Goal: Task Accomplishment & Management: Complete application form

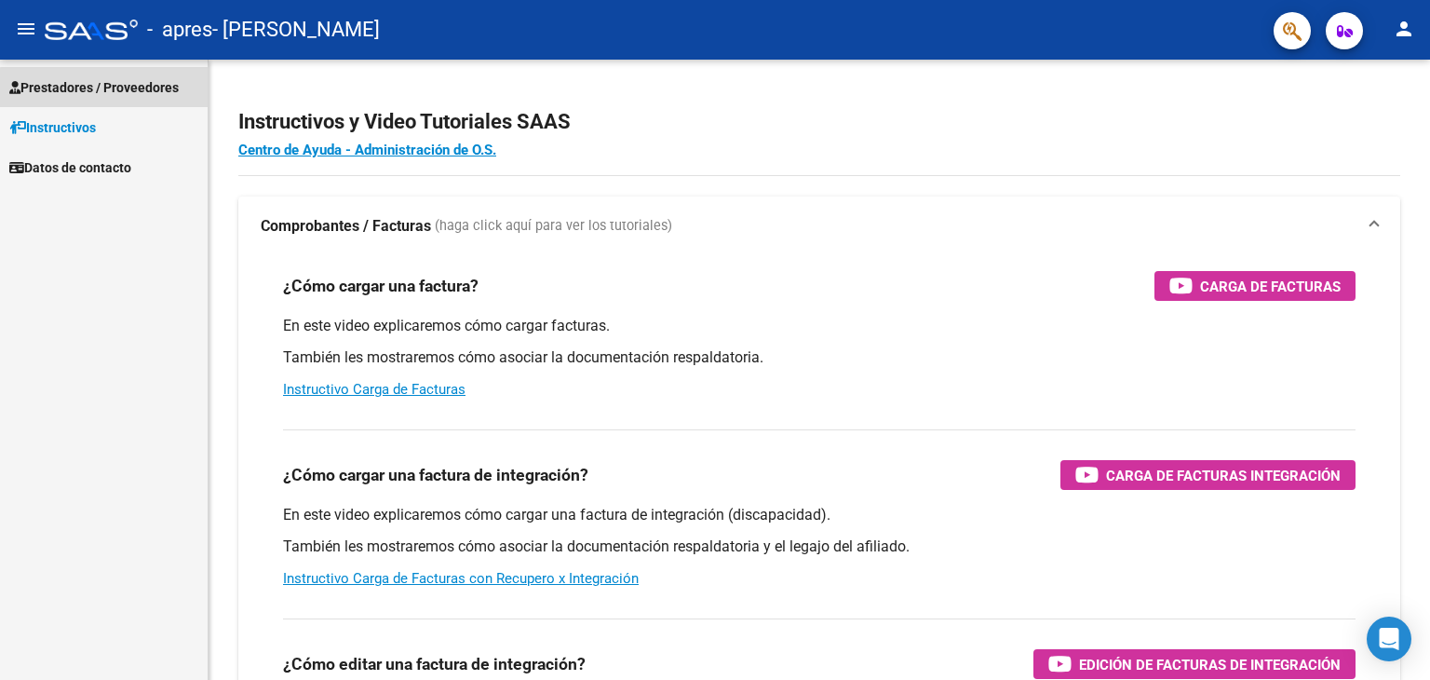
click at [138, 96] on span "Prestadores / Proveedores" at bounding box center [93, 87] width 169 height 20
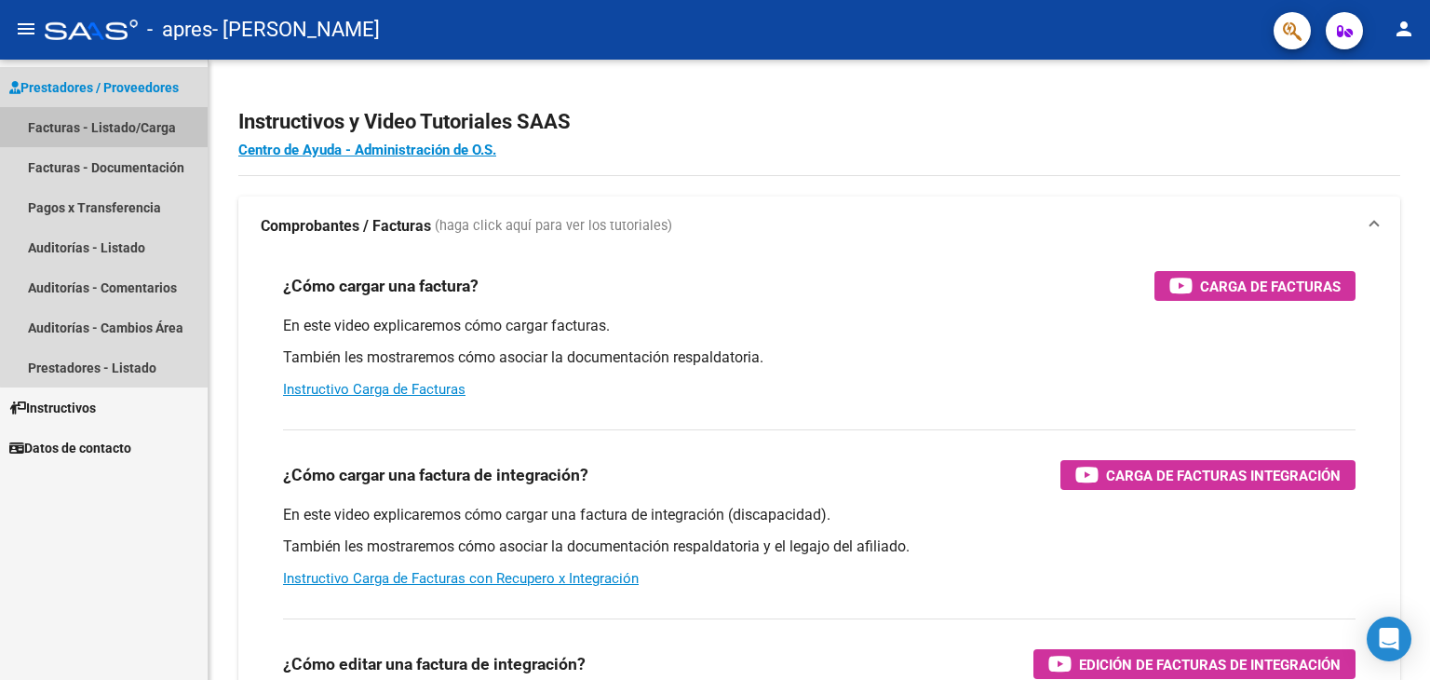
click at [148, 135] on link "Facturas - Listado/Carga" at bounding box center [104, 127] width 208 height 40
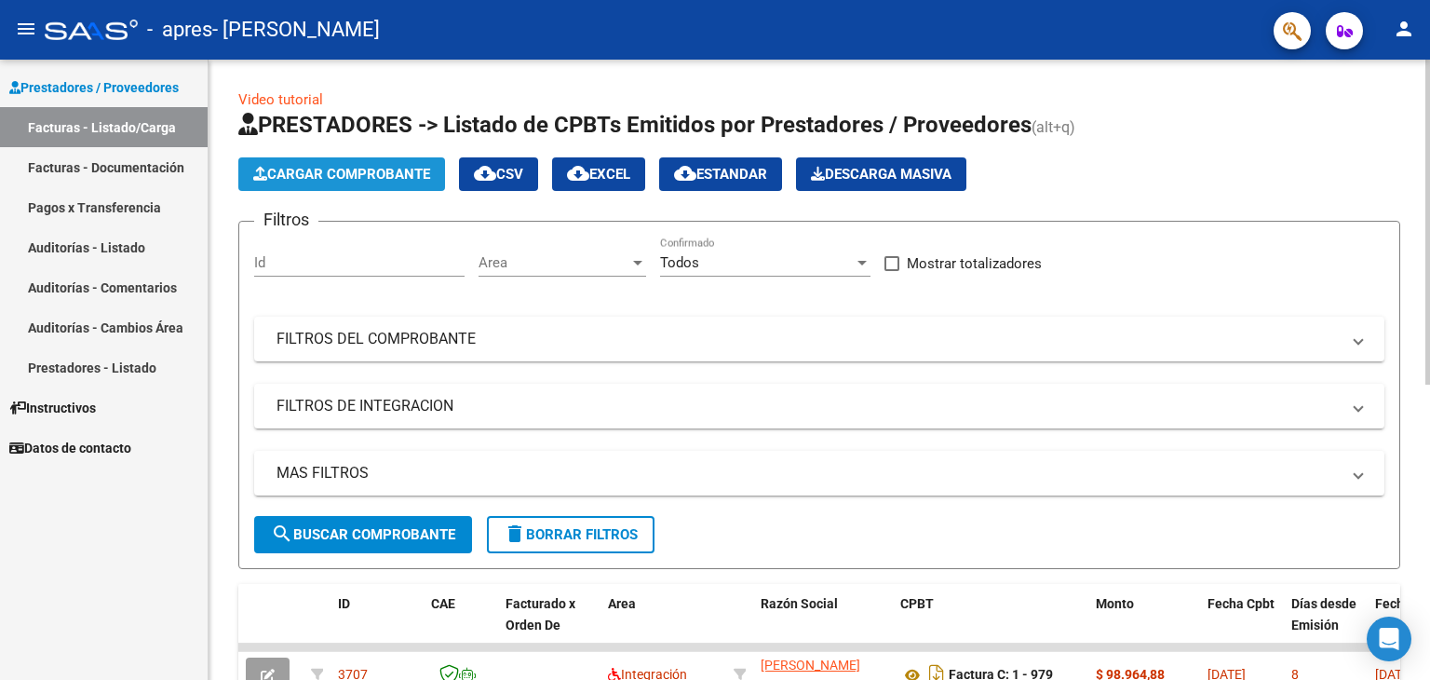
click at [372, 168] on span "Cargar Comprobante" at bounding box center [341, 174] width 177 height 17
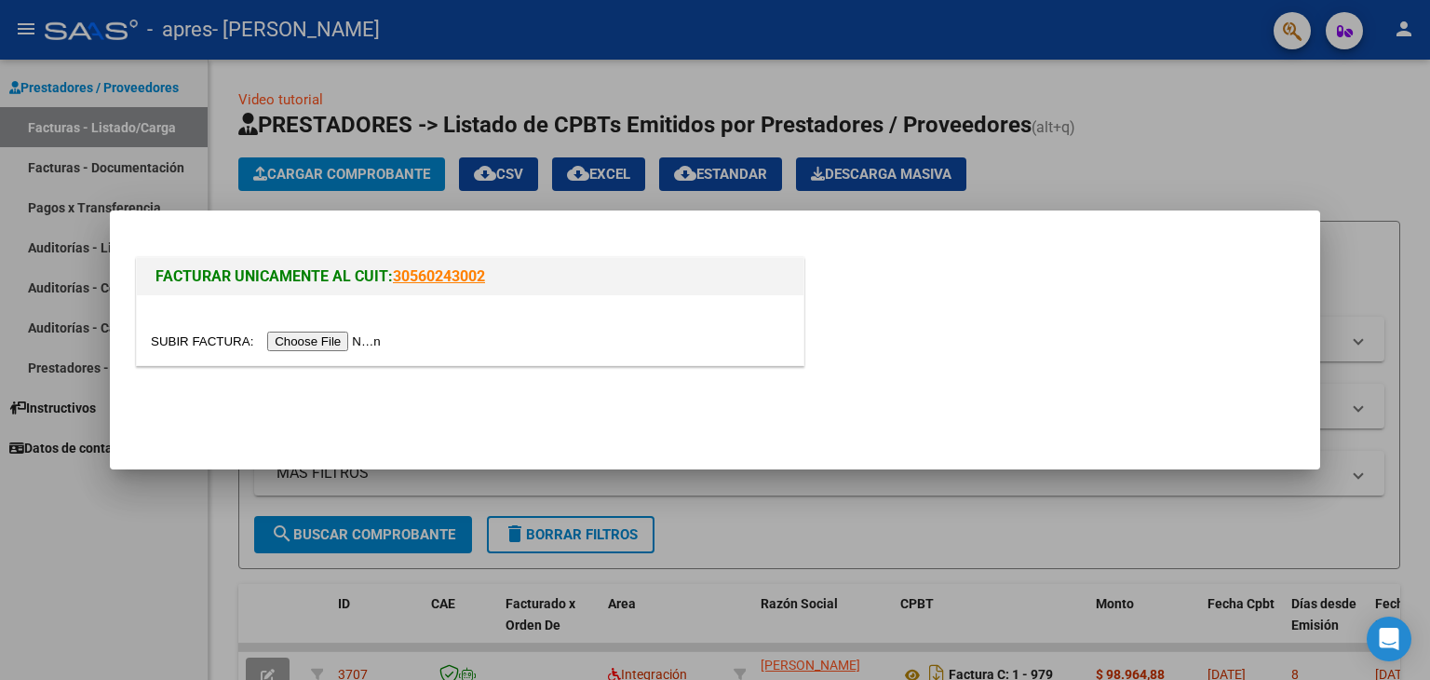
click at [298, 344] on input "file" at bounding box center [269, 341] width 236 height 20
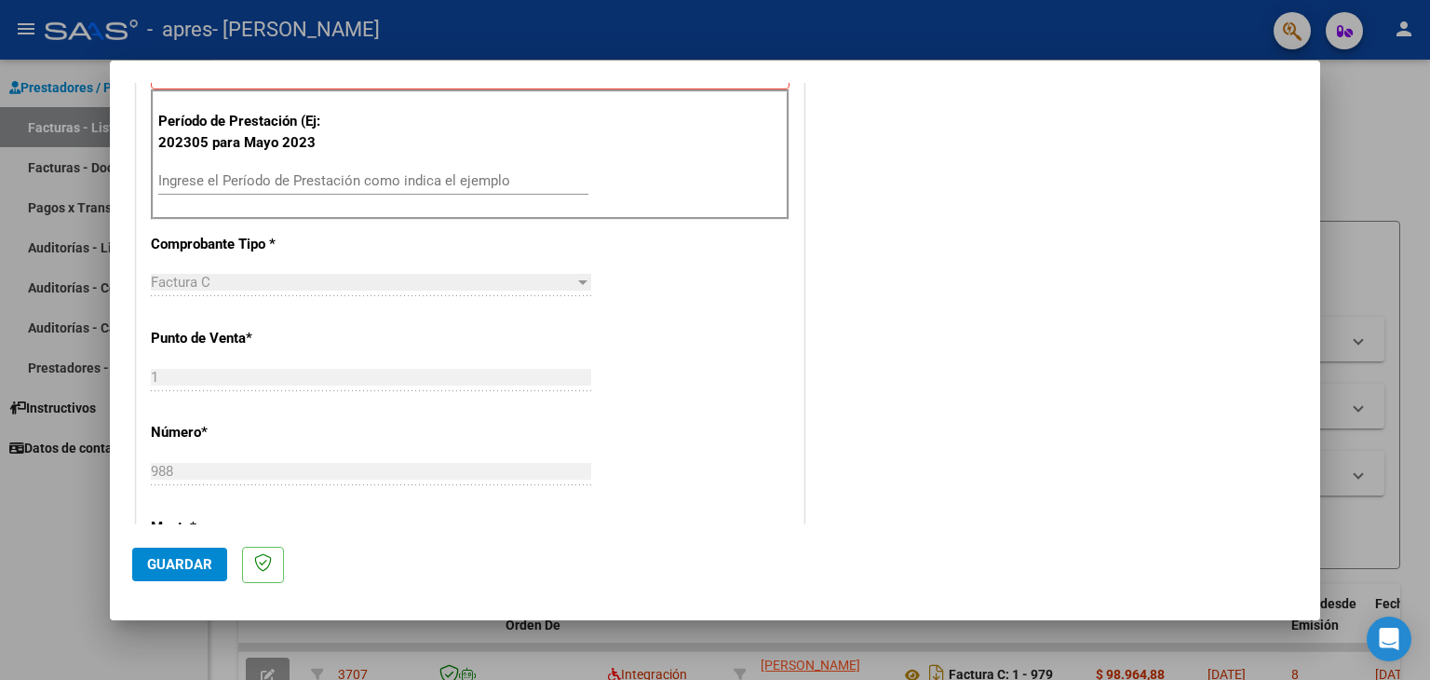
scroll to position [519, 0]
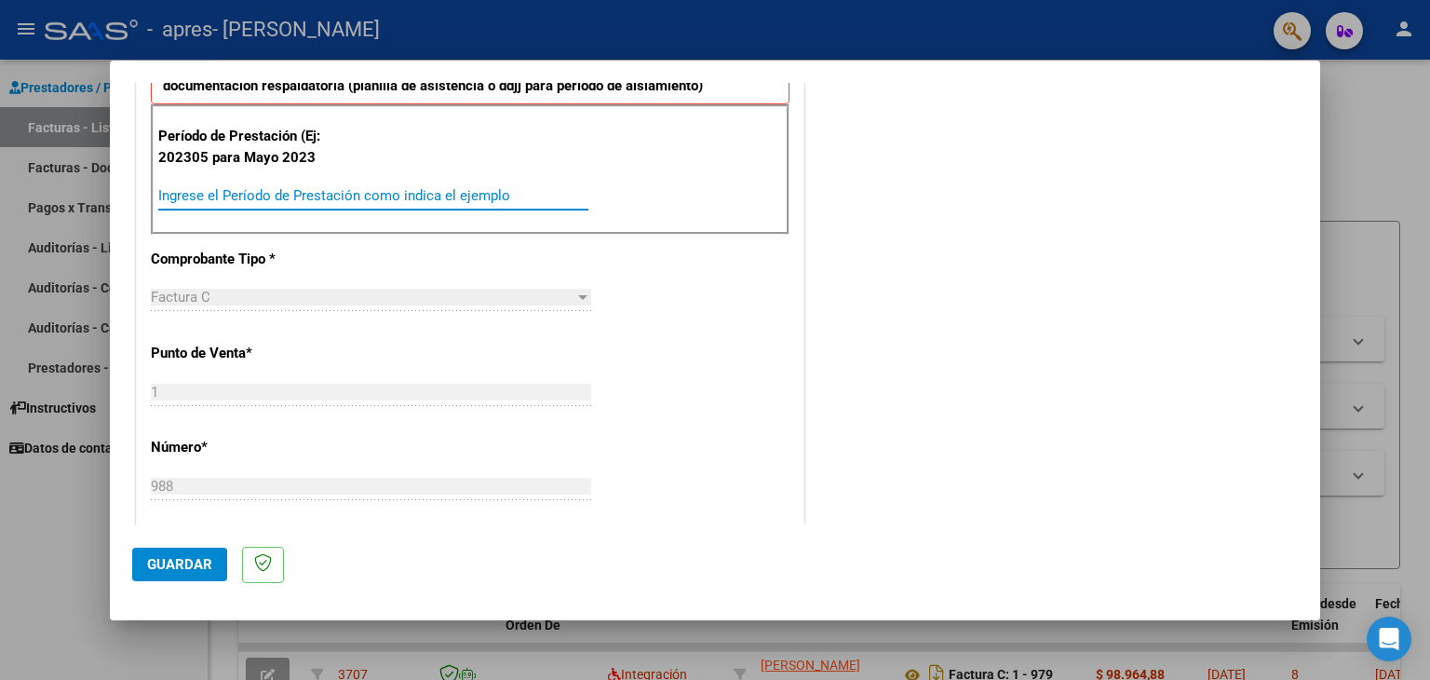
click at [569, 191] on input "Ingrese el Período de Prestación como indica el ejemplo" at bounding box center [373, 195] width 430 height 17
type input "202507"
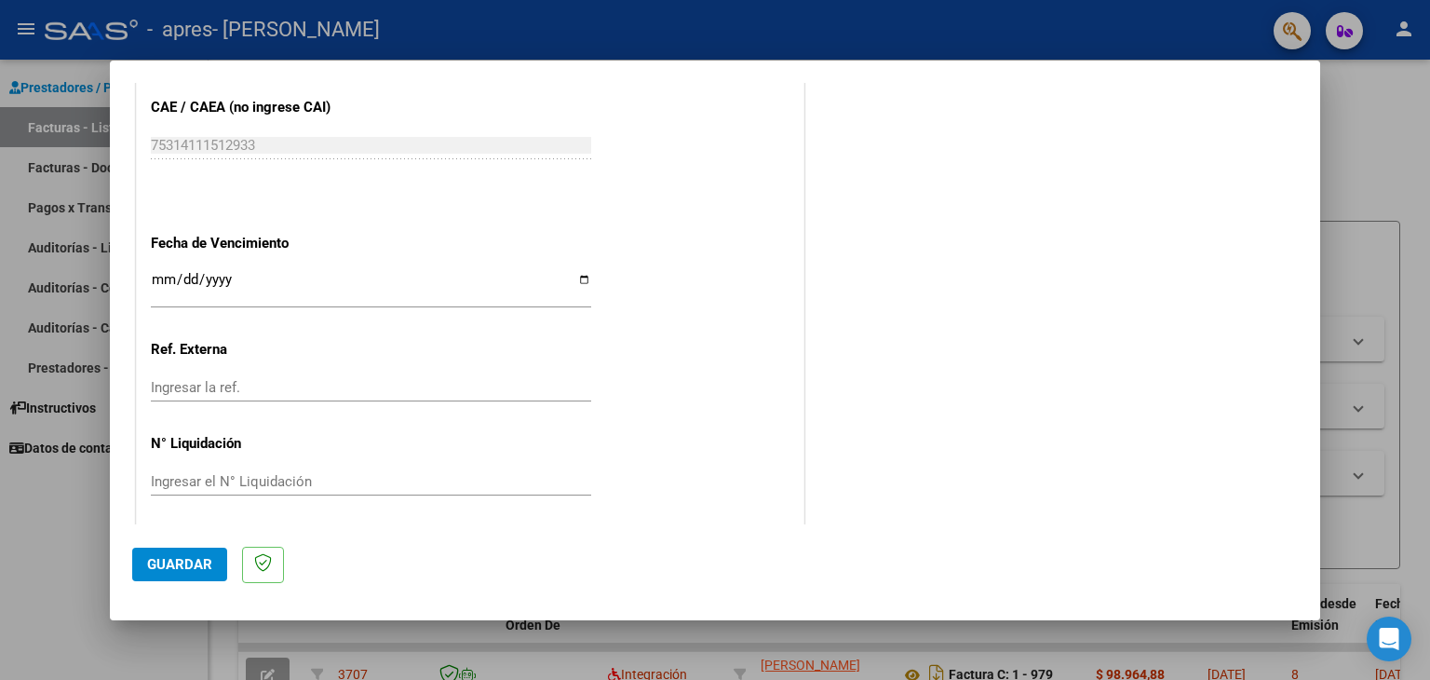
scroll to position [1159, 0]
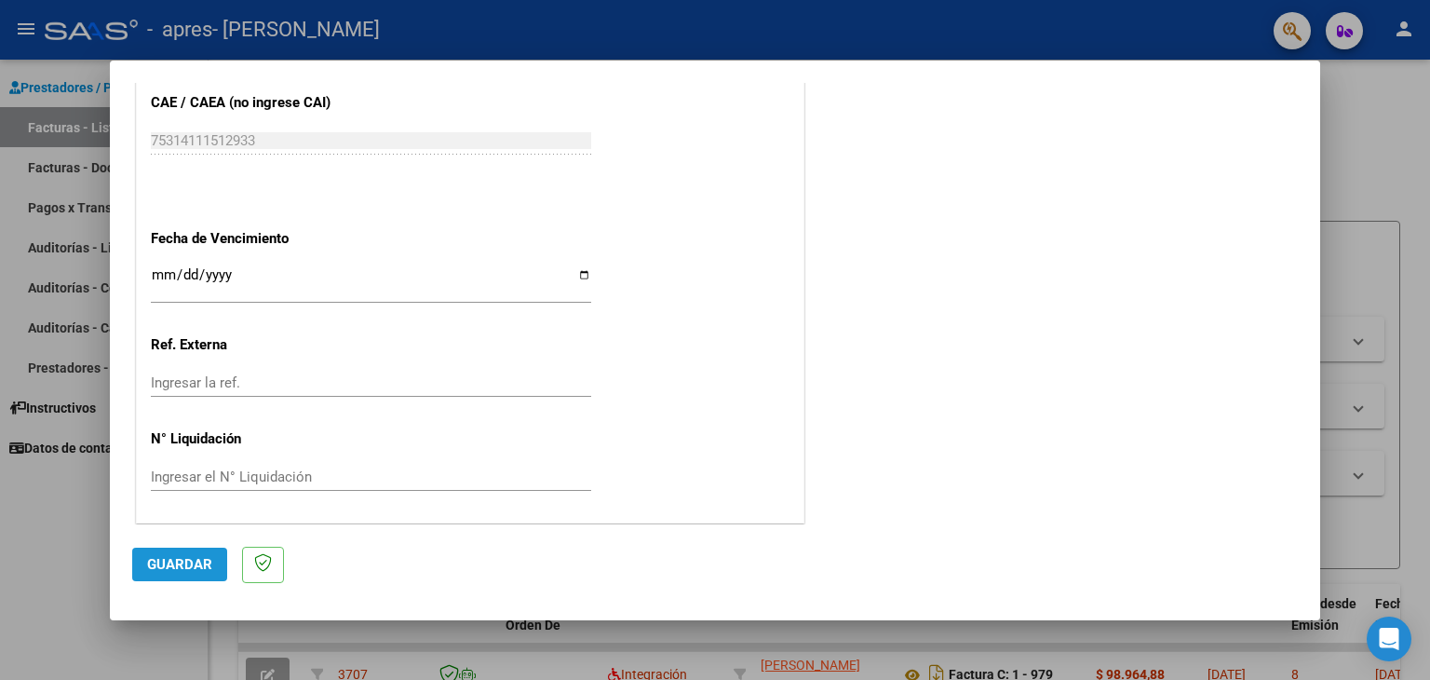
click at [169, 571] on span "Guardar" at bounding box center [179, 564] width 65 height 17
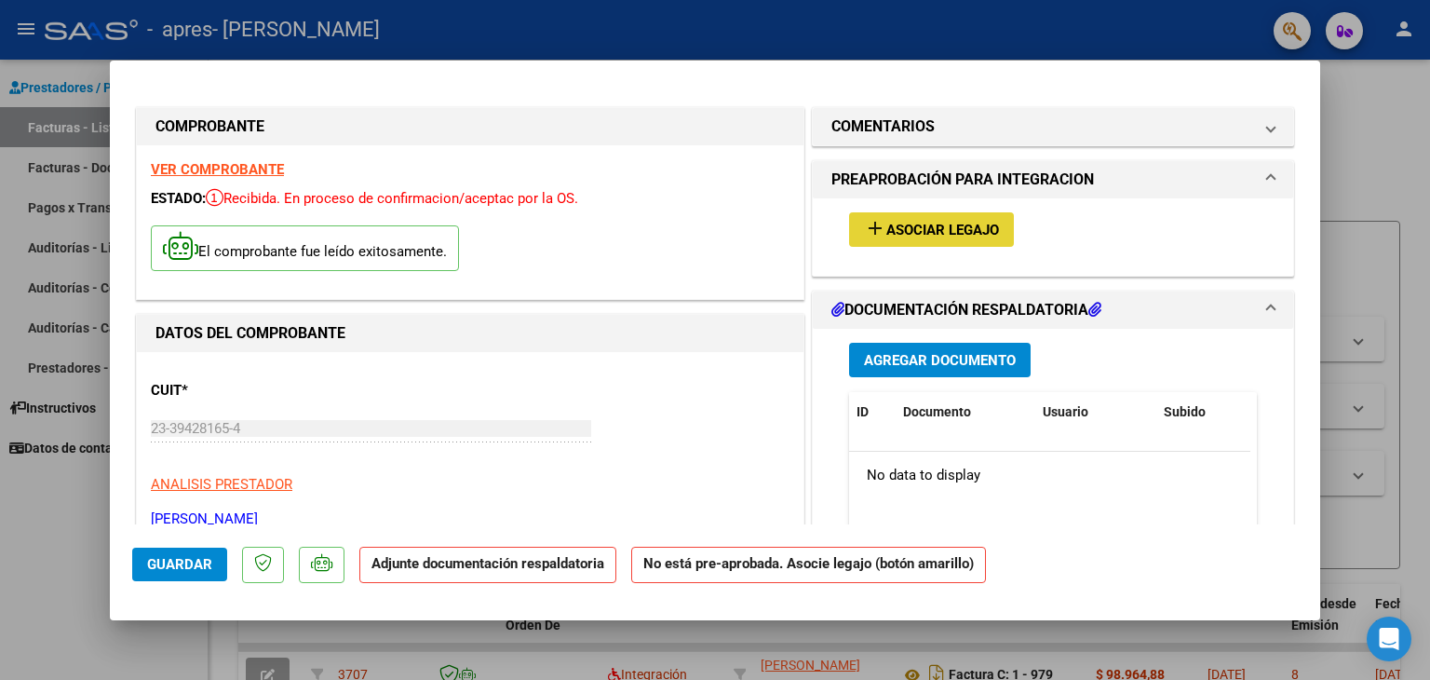
click at [887, 224] on span "Asociar Legajo" at bounding box center [942, 230] width 113 height 17
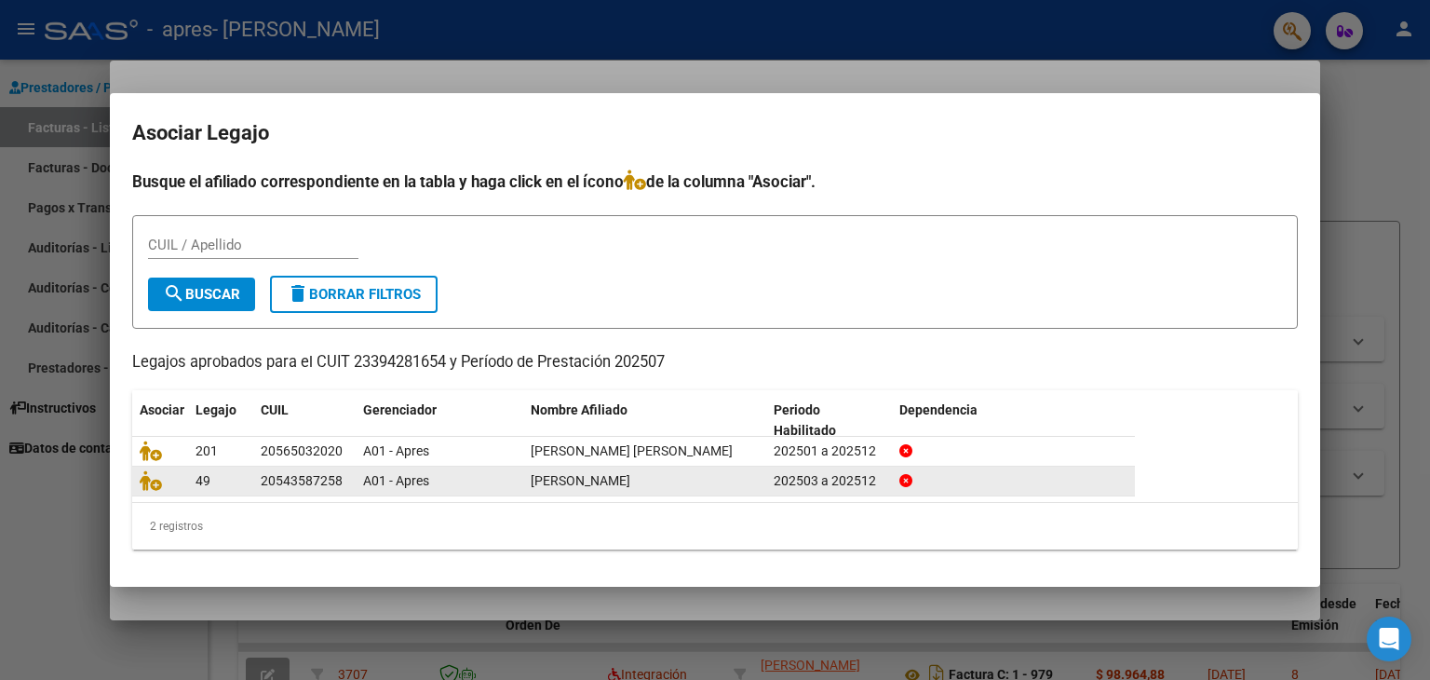
click at [630, 485] on span "[PERSON_NAME]" at bounding box center [581, 480] width 100 height 15
click at [152, 478] on icon at bounding box center [151, 480] width 22 height 20
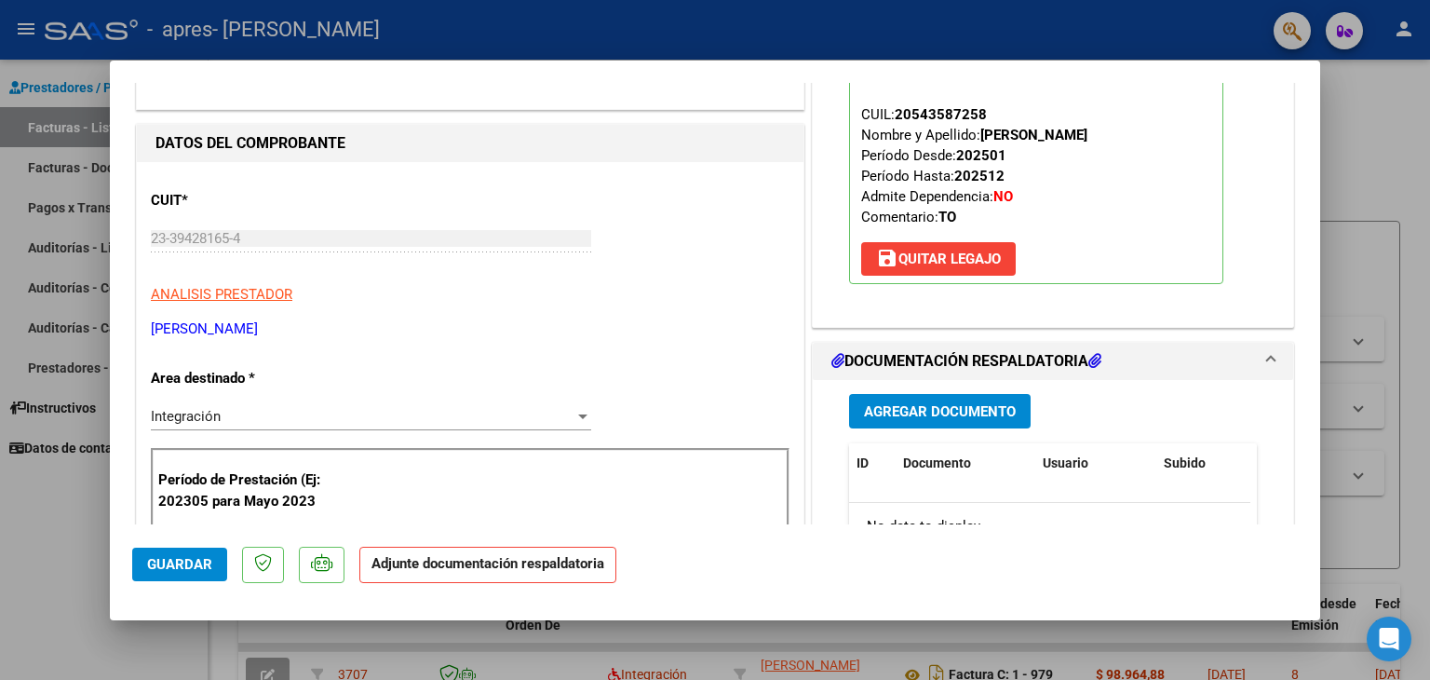
scroll to position [182, 0]
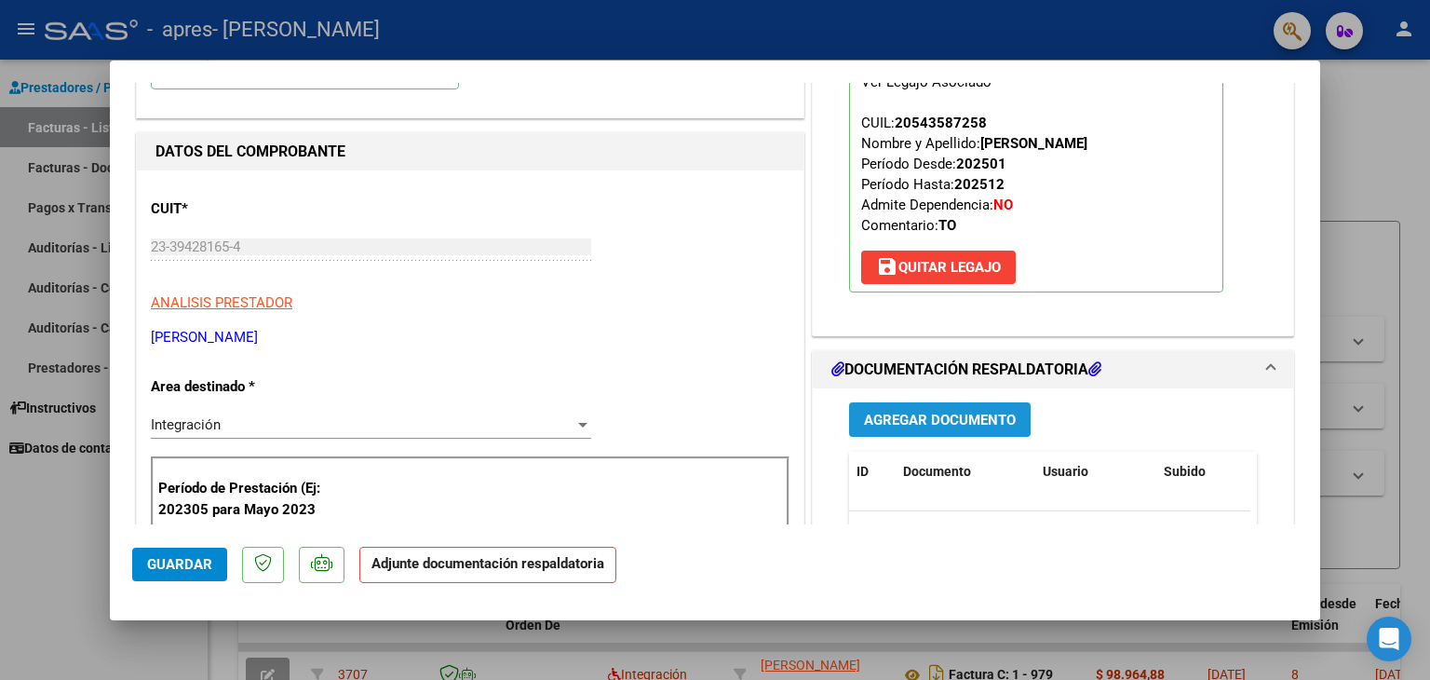
click at [880, 420] on span "Agregar Documento" at bounding box center [940, 419] width 152 height 17
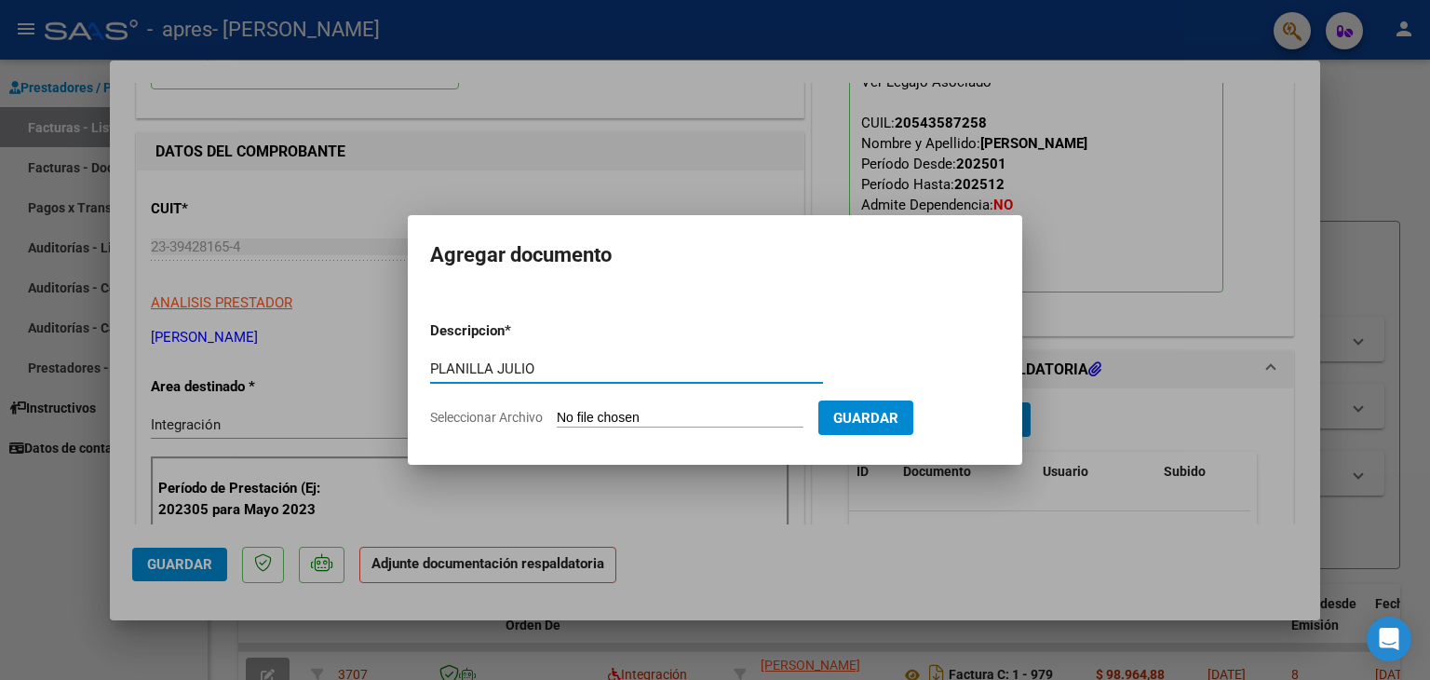
type input "PLANILLA JULIO"
click at [470, 411] on span "Seleccionar Archivo" at bounding box center [486, 417] width 113 height 15
click at [557, 411] on input "Seleccionar Archivo" at bounding box center [680, 419] width 247 height 18
type input "C:\fakepath\[PERSON_NAME], [PERSON_NAME] .pdf"
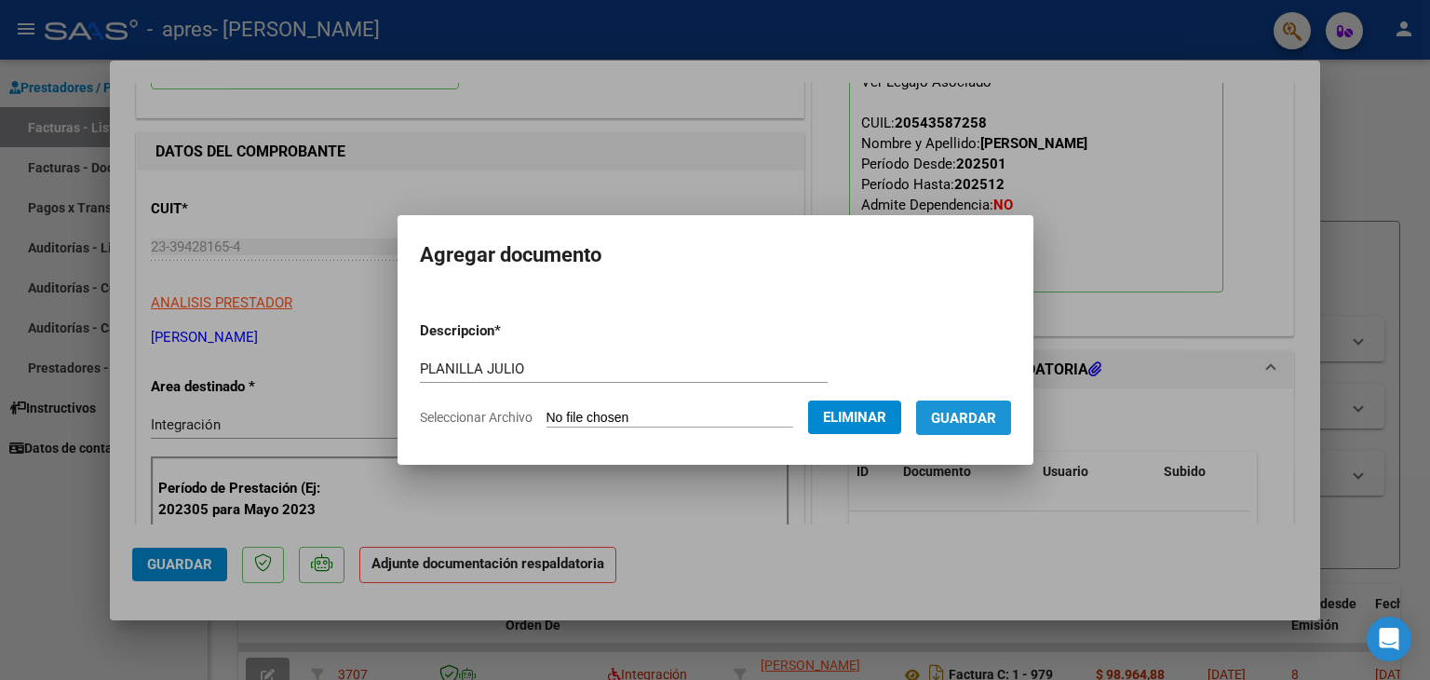
click at [968, 424] on span "Guardar" at bounding box center [963, 418] width 65 height 17
